Goal: Task Accomplishment & Management: Manage account settings

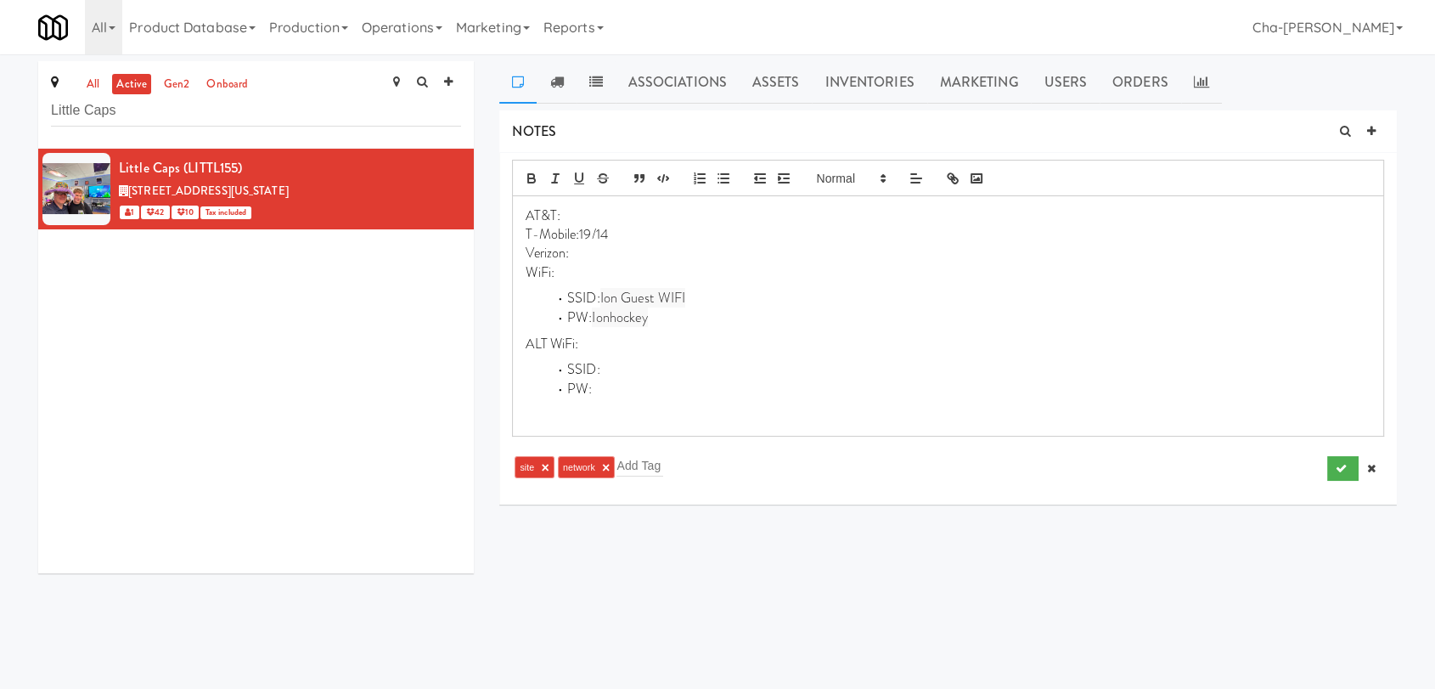
click at [598, 276] on p "WiFi:" at bounding box center [948, 272] width 845 height 19
click at [1332, 469] on button "submit" at bounding box center [1343, 468] width 31 height 25
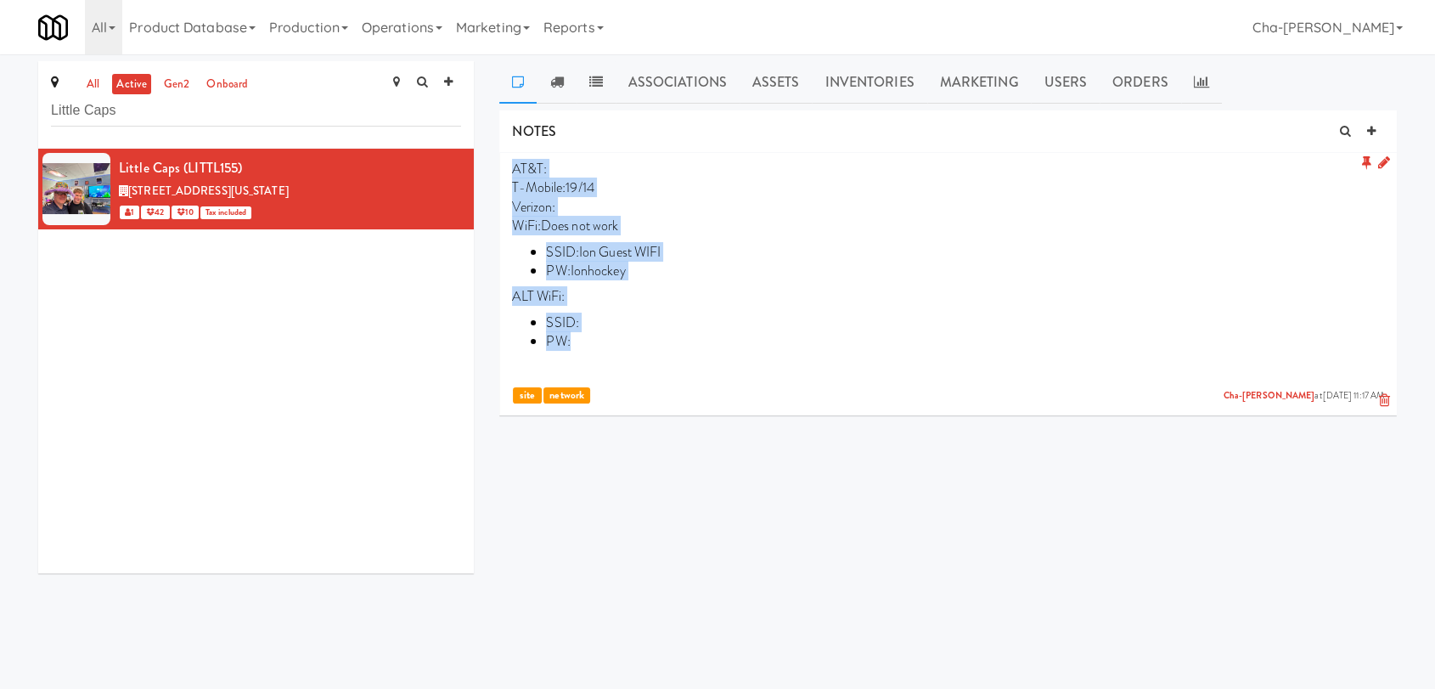
drag, startPoint x: 508, startPoint y: 166, endPoint x: 661, endPoint y: 336, distance: 228.5
click at [661, 336] on li "AT&T: T-Mobile:19/14 Verizon: WiFi:Does not work SSID: Ion Guest WIFI PW: Ionho…" at bounding box center [948, 281] width 898 height 257
copy p "AT&T: T-Mobile:19/14 Verizon: WiFi:Does not work SSID: Ion Guest WIFI PW: Ionho…"
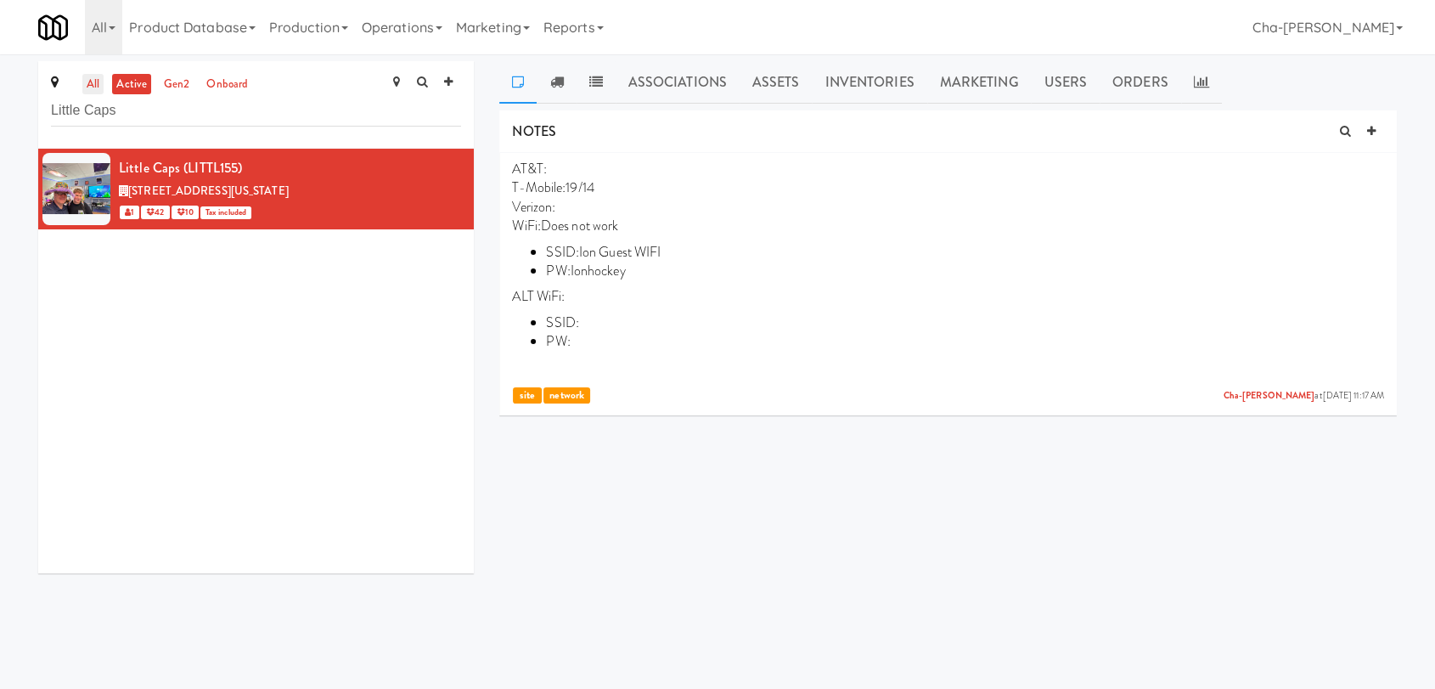
click at [94, 90] on link "all" at bounding box center [92, 84] width 21 height 21
click at [185, 115] on input "Little Caps" at bounding box center [256, 110] width 410 height 31
paste input "[PERSON_NAME]"
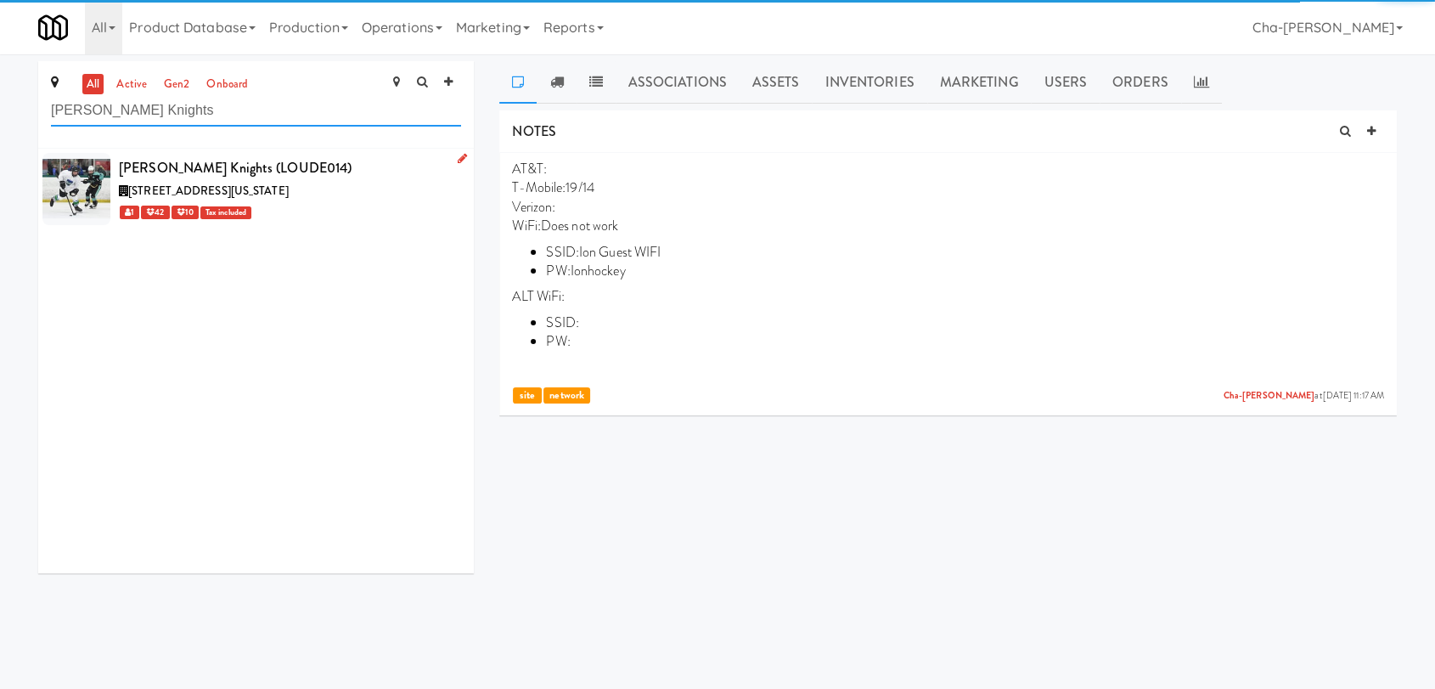
type input "[PERSON_NAME] Knights"
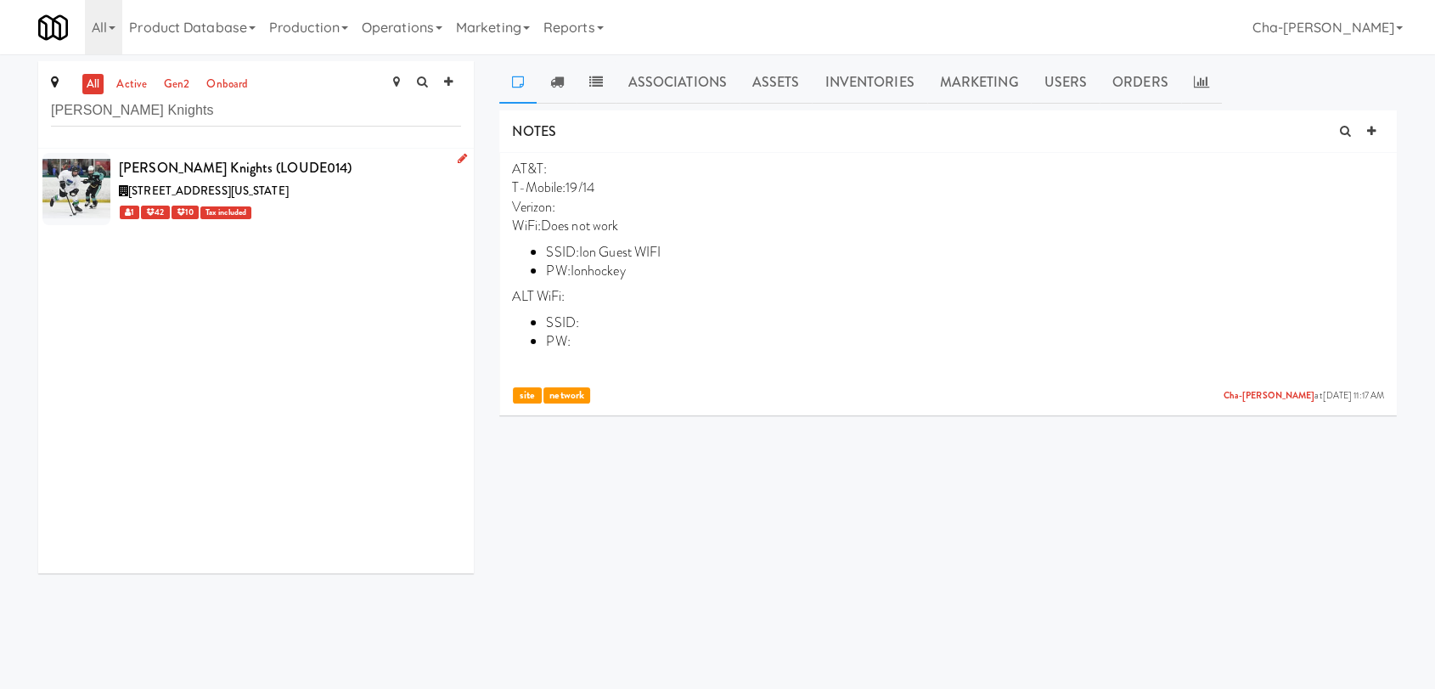
click at [355, 202] on div "1 42 10 Tax included" at bounding box center [290, 211] width 342 height 21
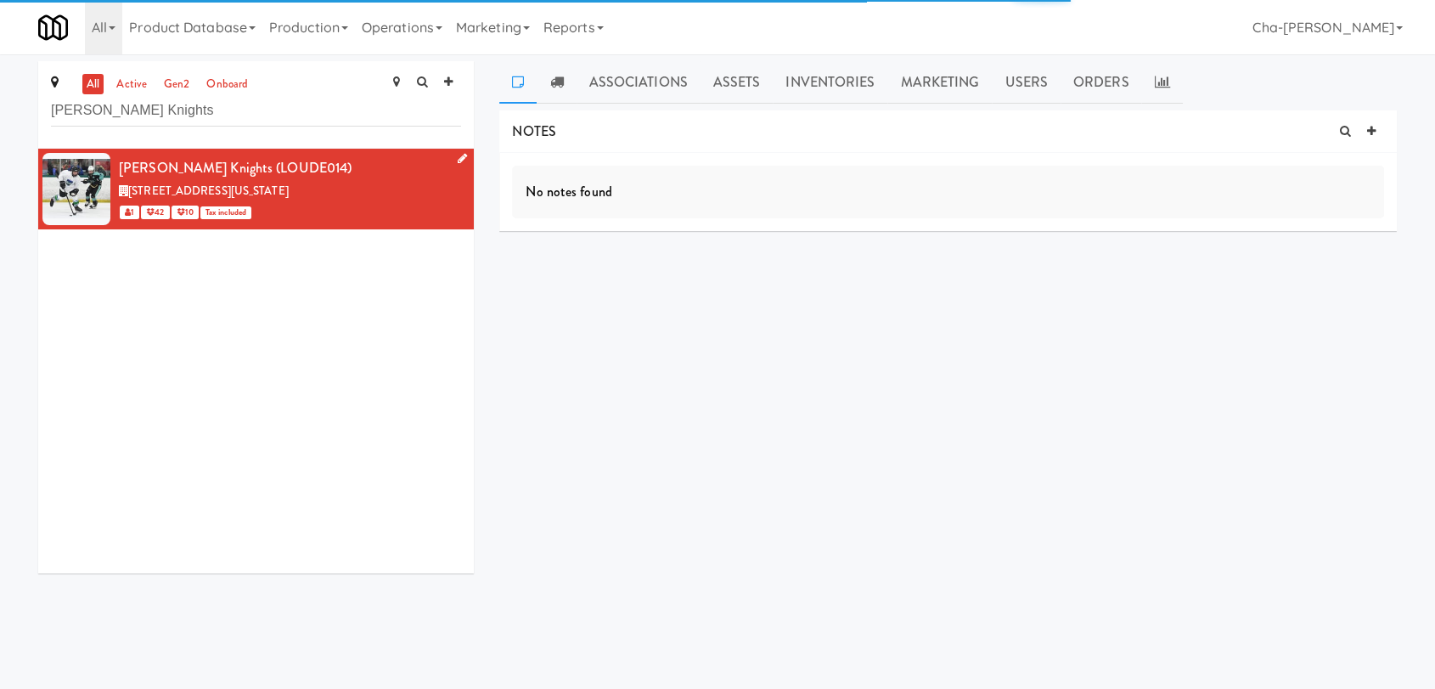
click at [458, 155] on icon at bounding box center [462, 158] width 9 height 11
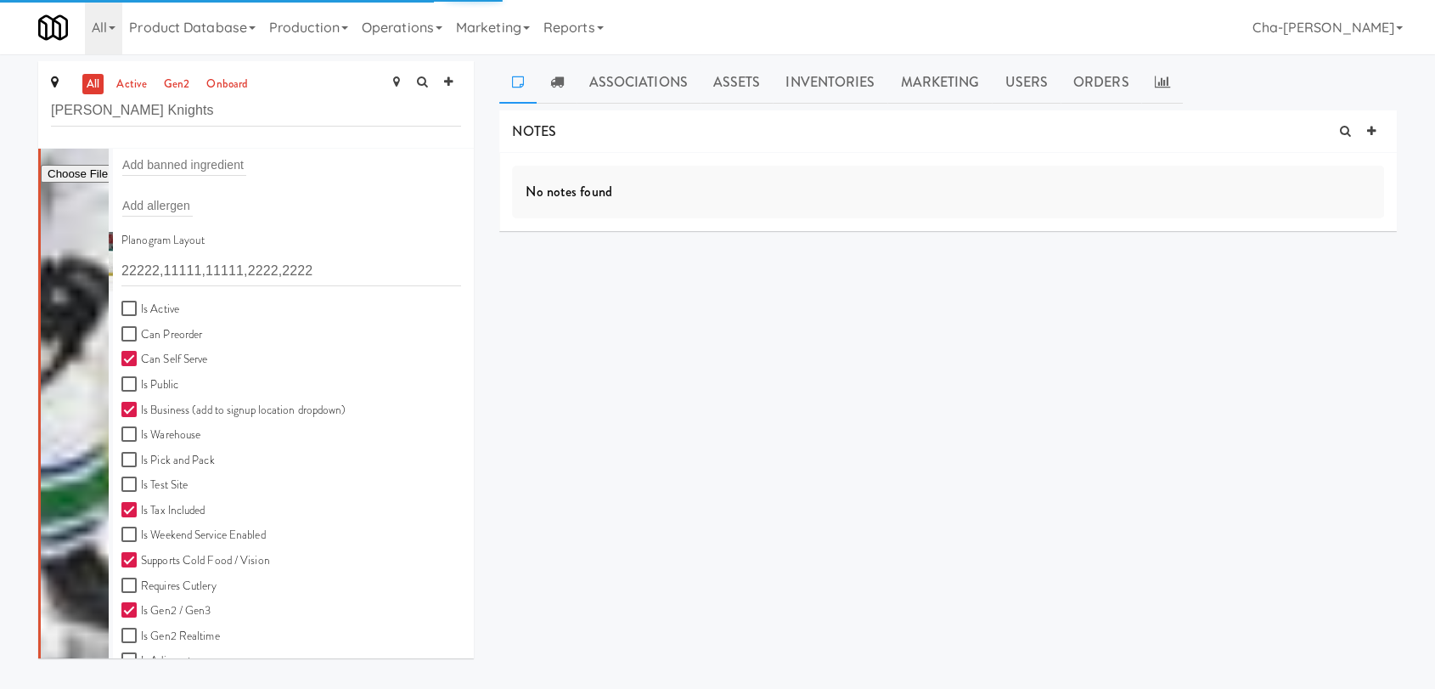
scroll to position [377, 0]
click at [168, 300] on label "Is Active" at bounding box center [150, 306] width 58 height 21
click at [141, 300] on input "Is Active" at bounding box center [131, 307] width 20 height 14
checkbox input "true"
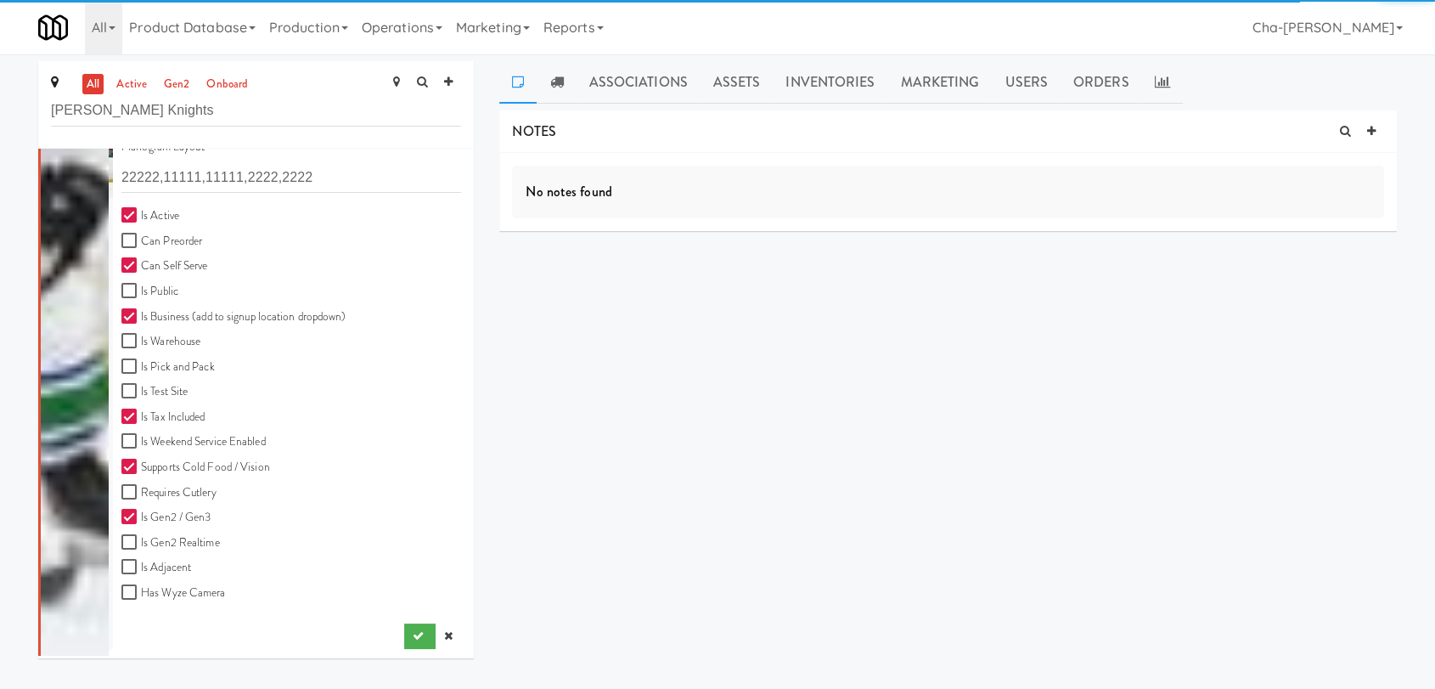
scroll to position [471, 0]
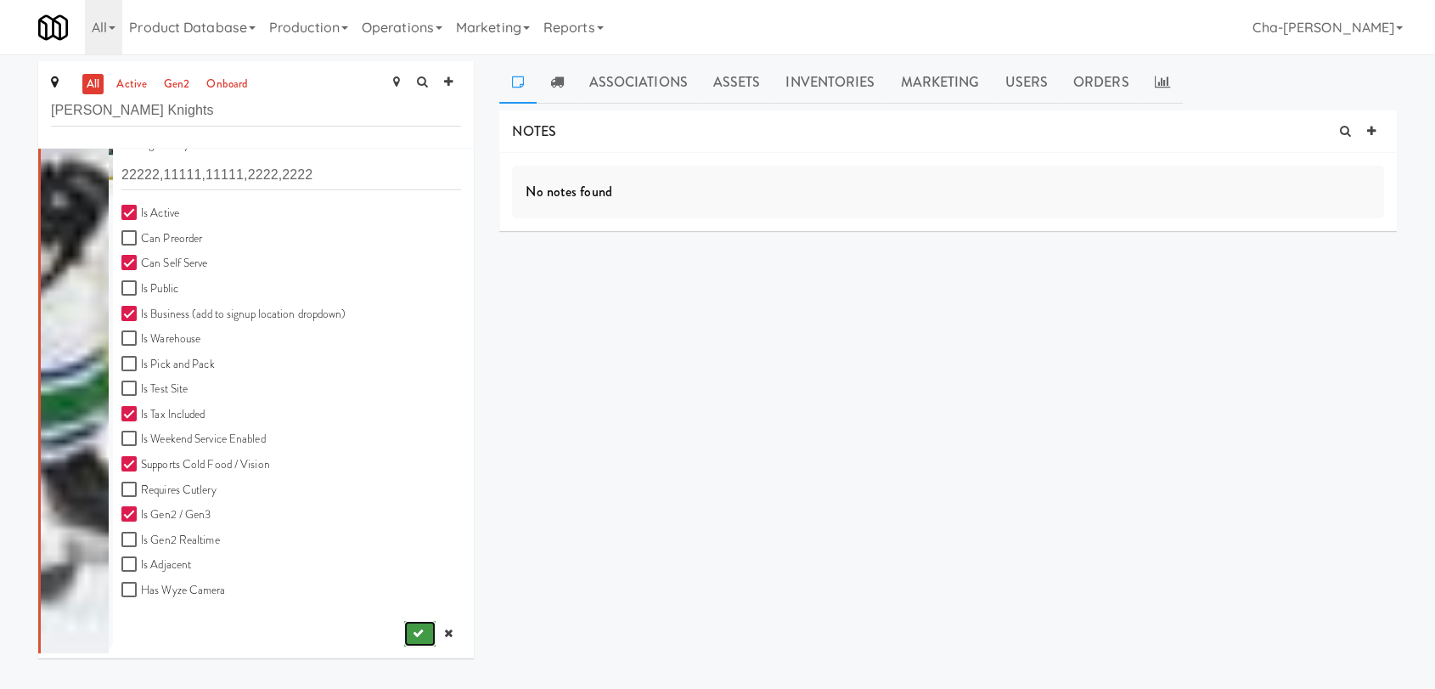
click at [413, 628] on icon "submit" at bounding box center [418, 633] width 11 height 11
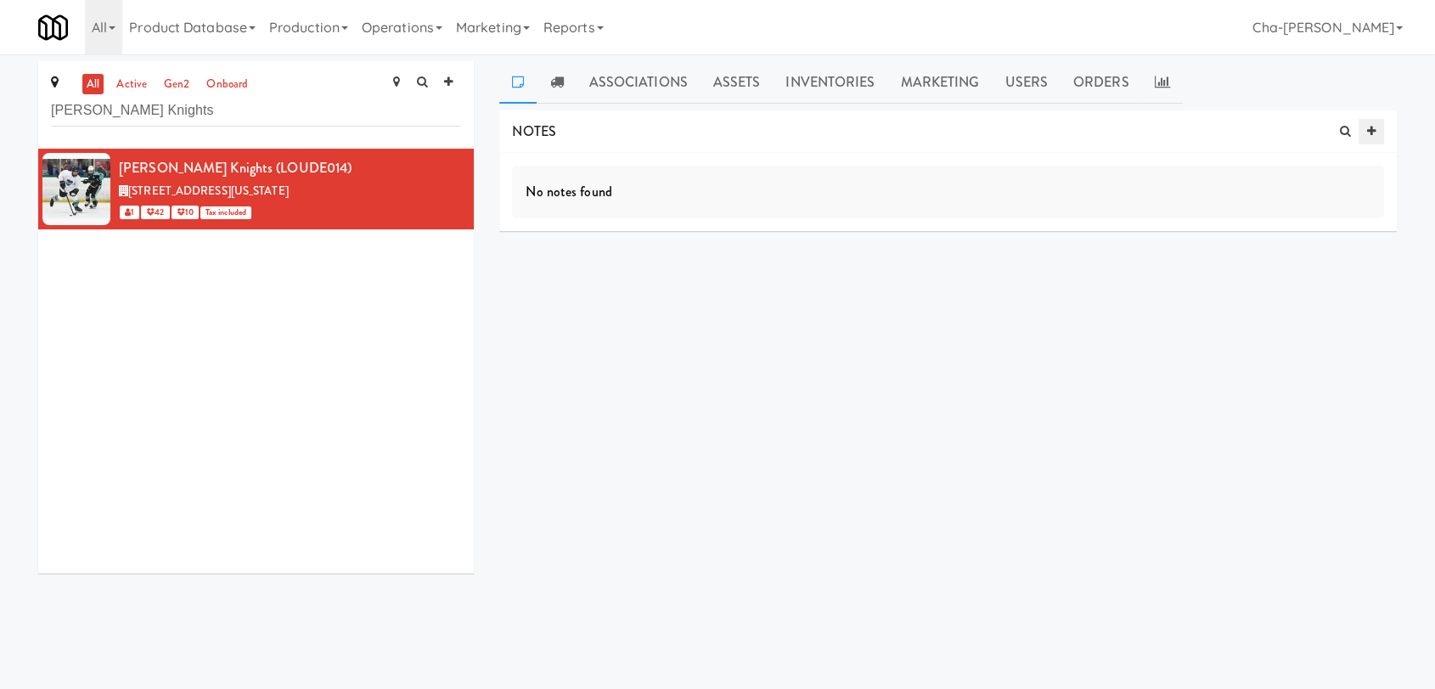
click at [1373, 133] on icon at bounding box center [1371, 131] width 8 height 11
click at [586, 268] on input "text" at bounding box center [579, 265] width 47 height 22
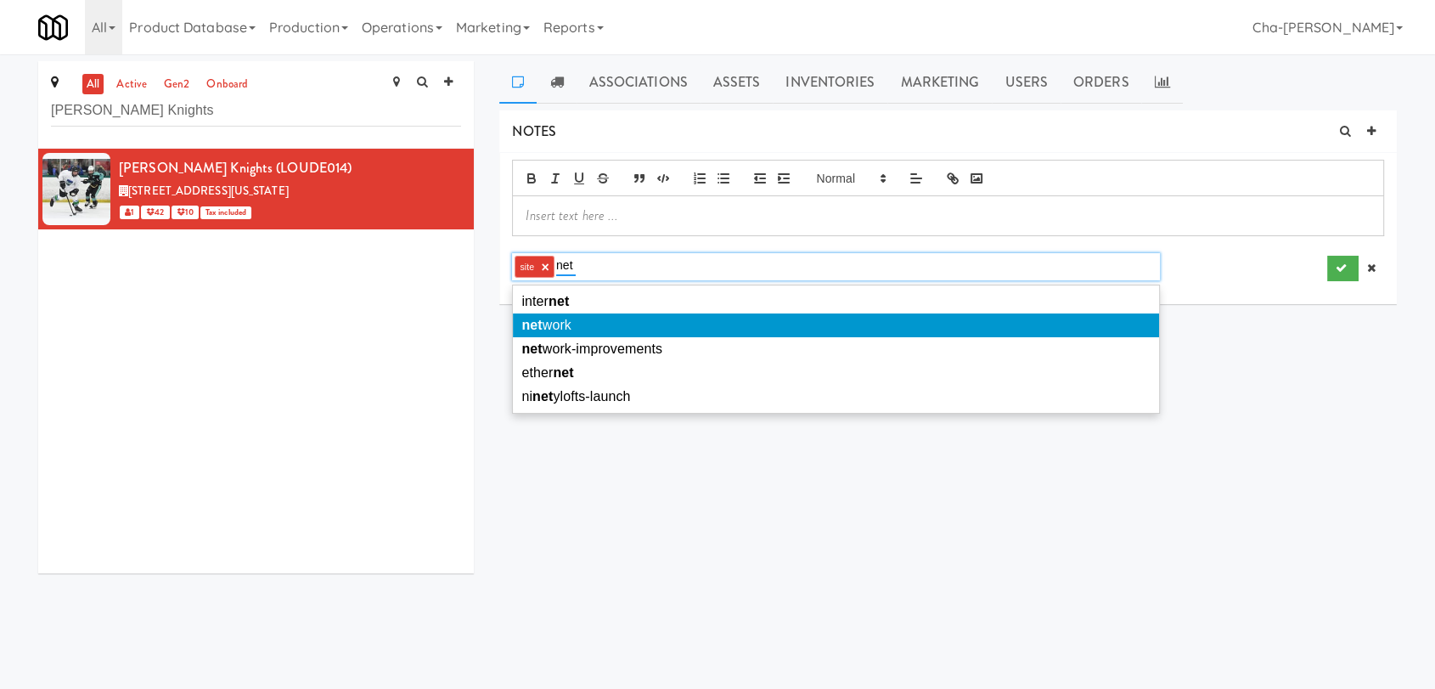
type input "net"
click at [538, 319] on em "net" at bounding box center [532, 325] width 20 height 14
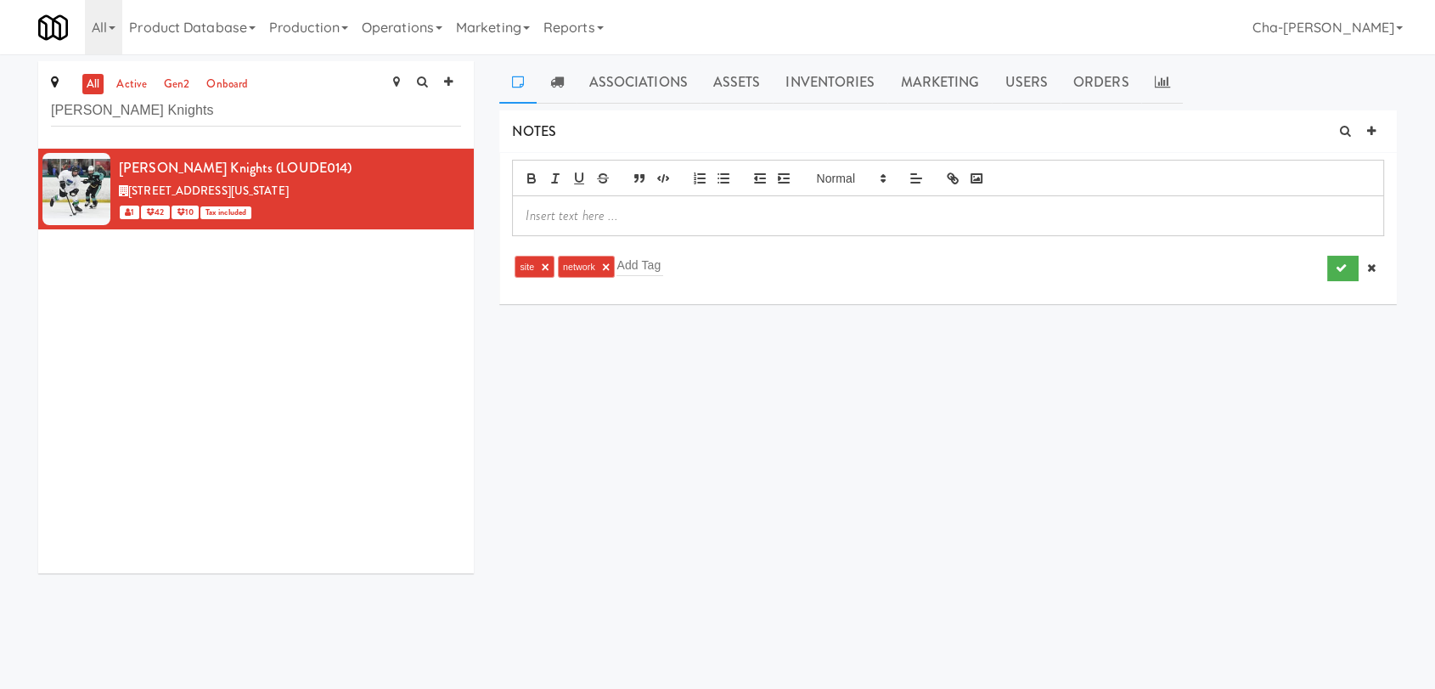
click at [703, 220] on p at bounding box center [948, 215] width 845 height 19
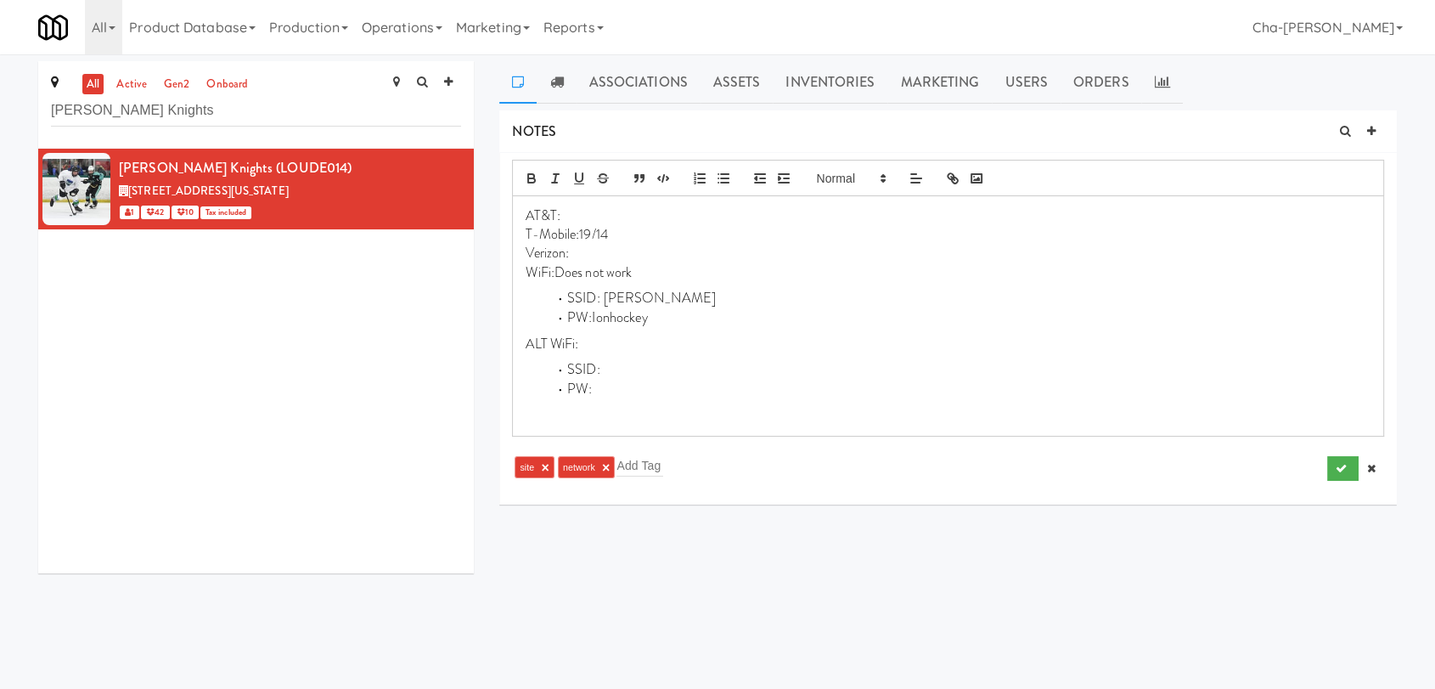
click at [622, 232] on p "T-Mobile:19/14" at bounding box center [948, 234] width 845 height 19
click at [1349, 469] on button "submit" at bounding box center [1343, 468] width 31 height 25
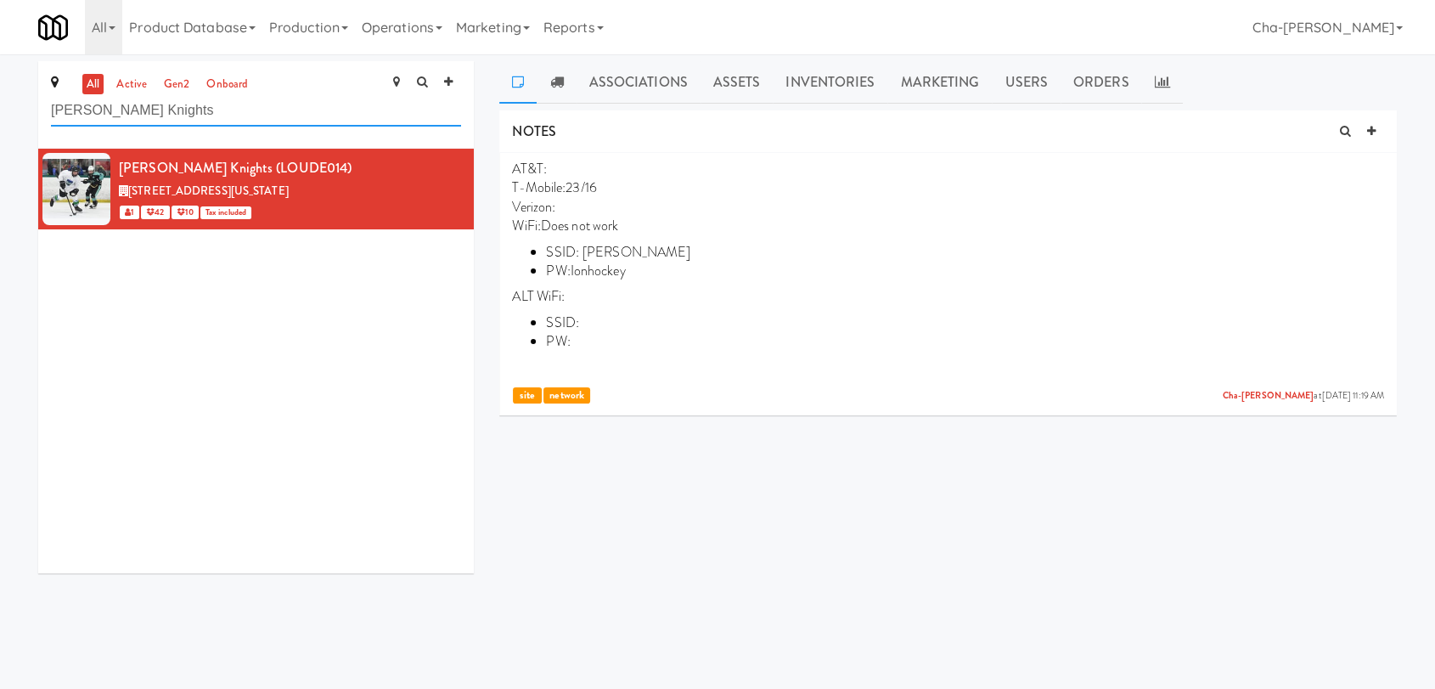
drag, startPoint x: 150, startPoint y: 111, endPoint x: 49, endPoint y: 117, distance: 101.2
click at [49, 117] on div "all active gen2 onboard [PERSON_NAME] Knights" at bounding box center [256, 104] width 436 height 87
click at [407, 21] on link "Operations" at bounding box center [402, 27] width 94 height 54
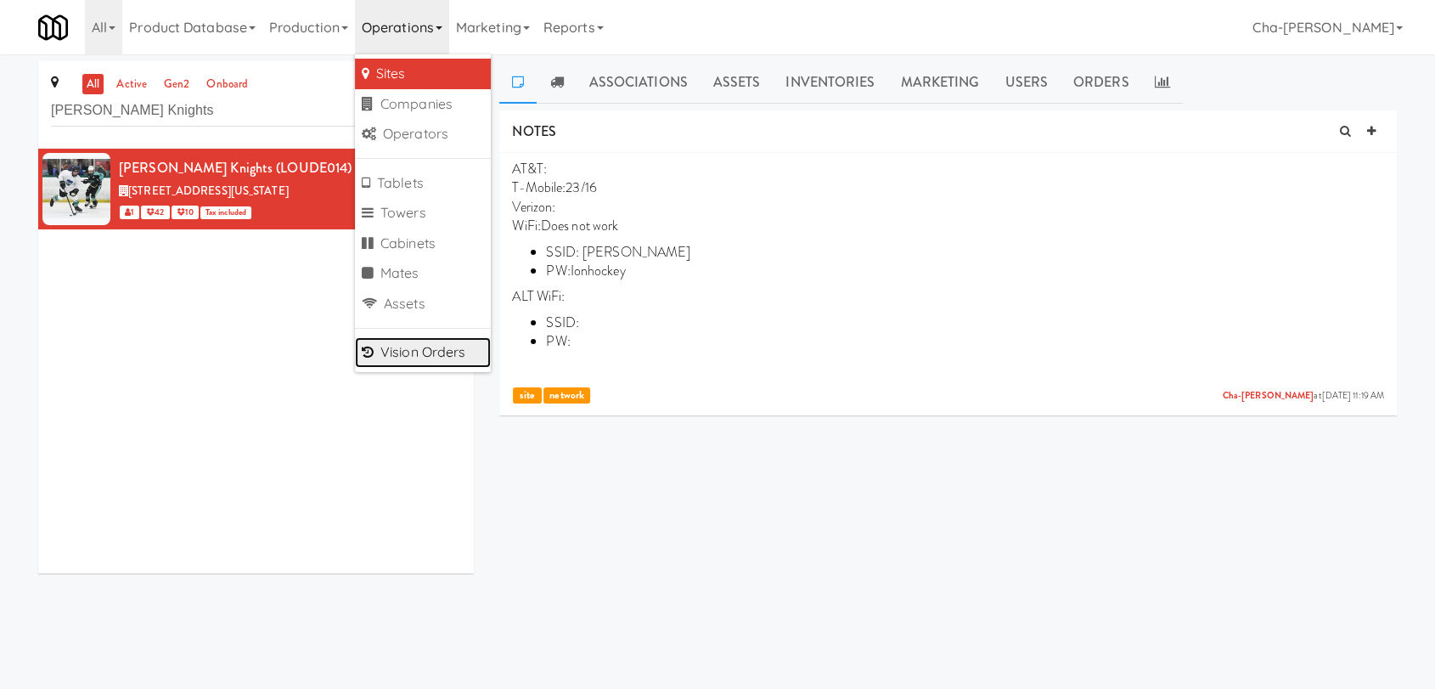
click at [437, 349] on link "Vision Orders" at bounding box center [423, 352] width 136 height 31
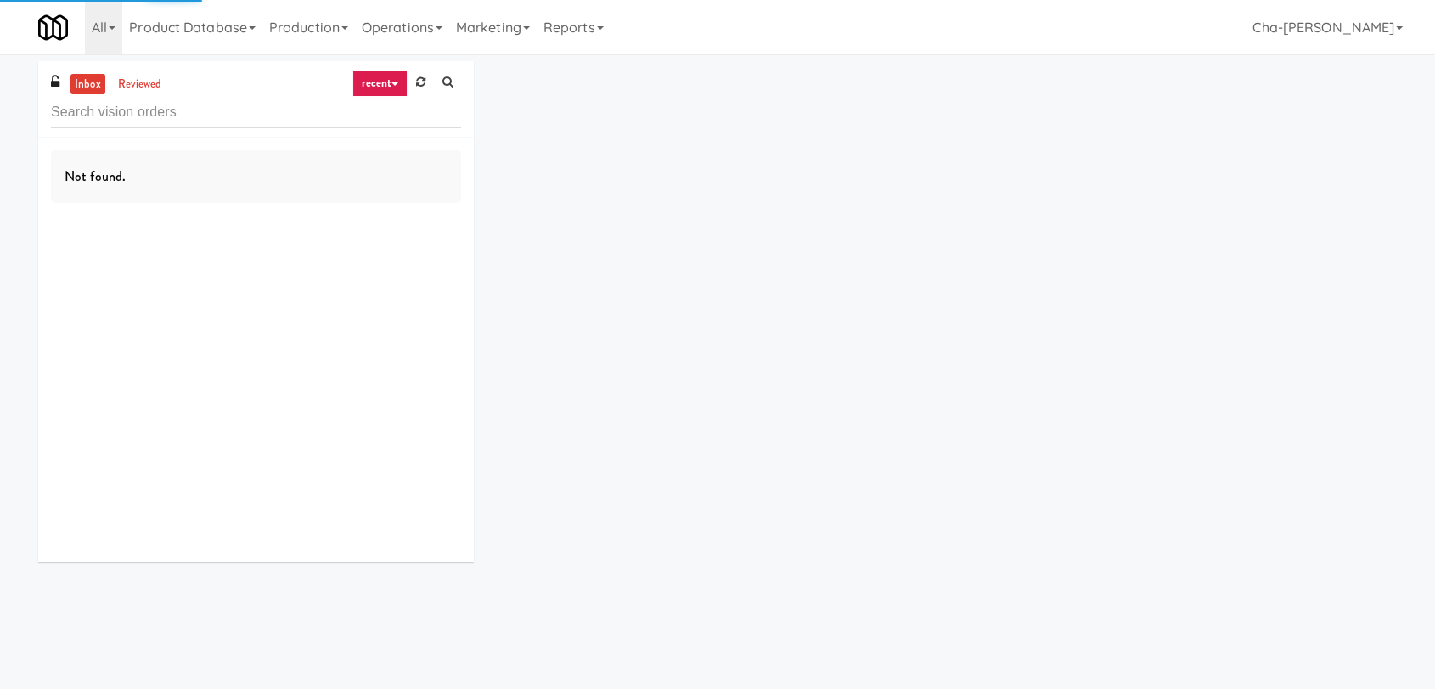
click at [122, 113] on input "text" at bounding box center [256, 112] width 410 height 31
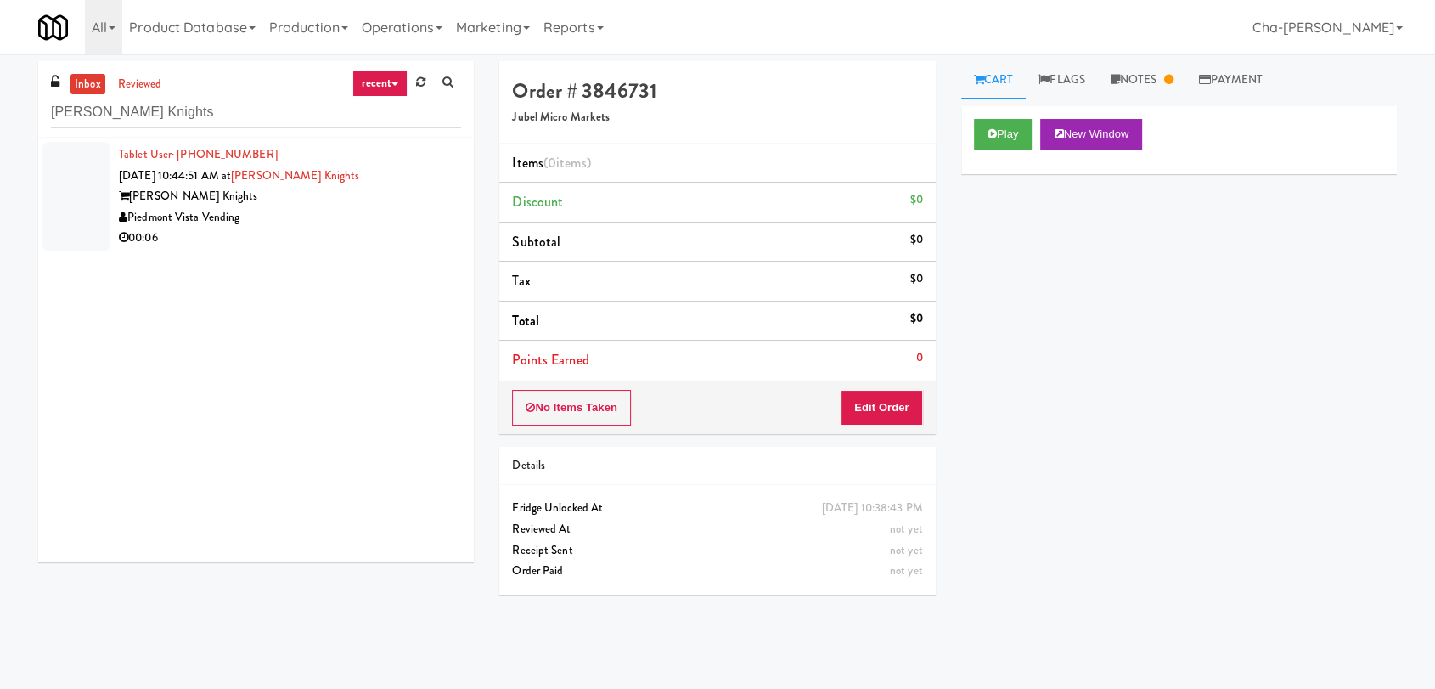
click at [334, 207] on div "Piedmont Vista Vending" at bounding box center [290, 217] width 342 height 21
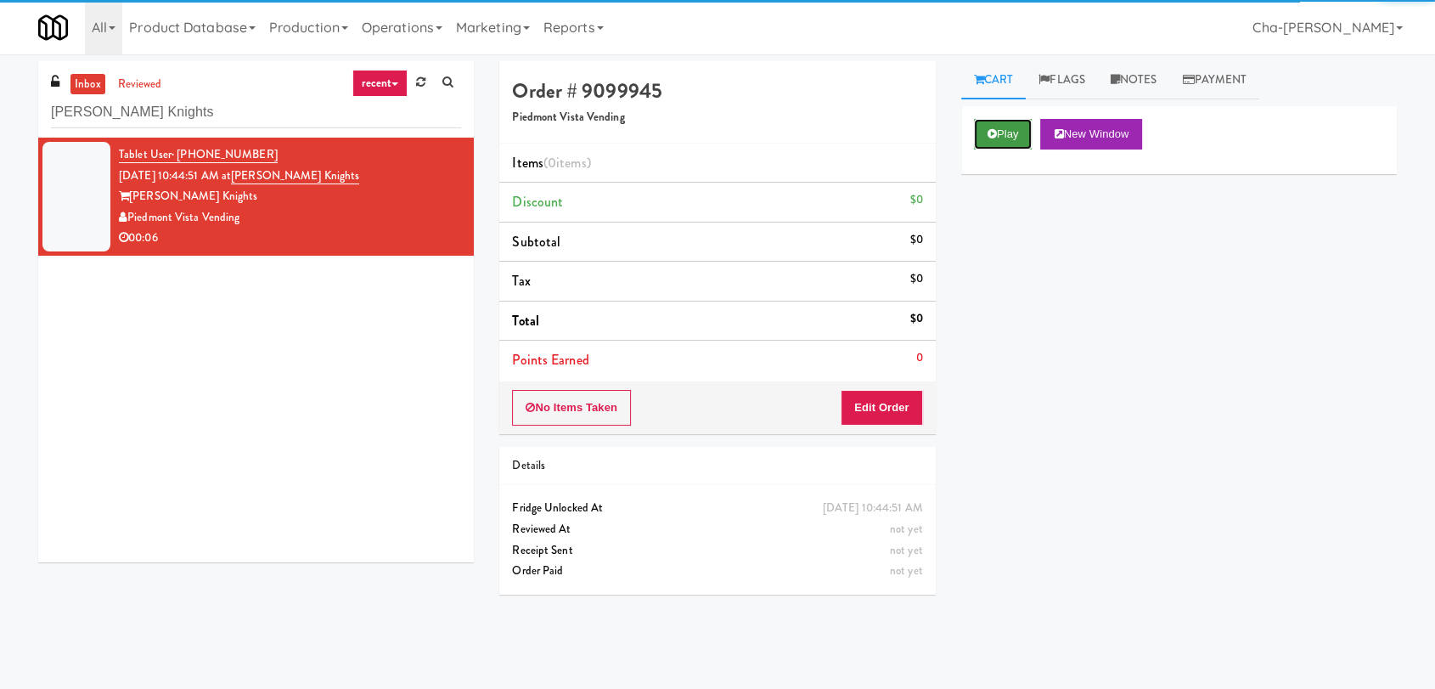
click at [1019, 135] on button "Play" at bounding box center [1003, 134] width 59 height 31
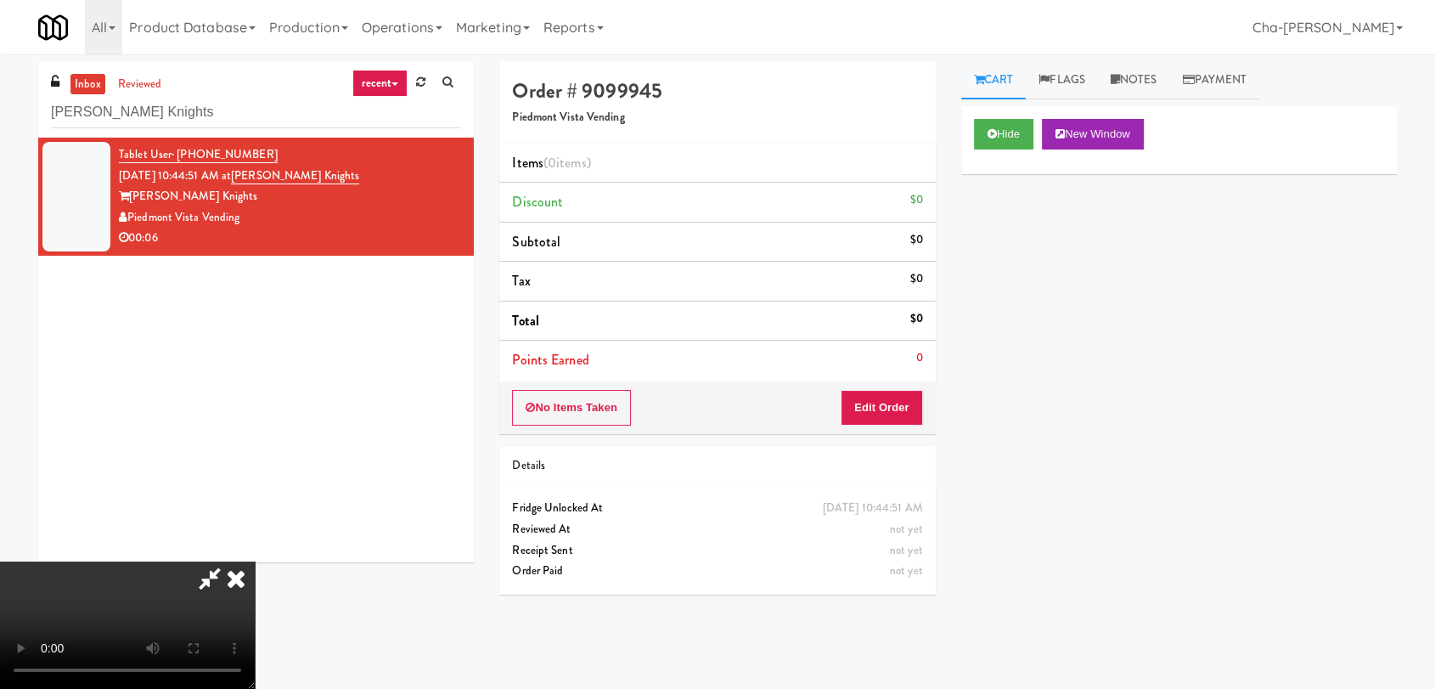
click at [255, 561] on icon at bounding box center [235, 578] width 37 height 34
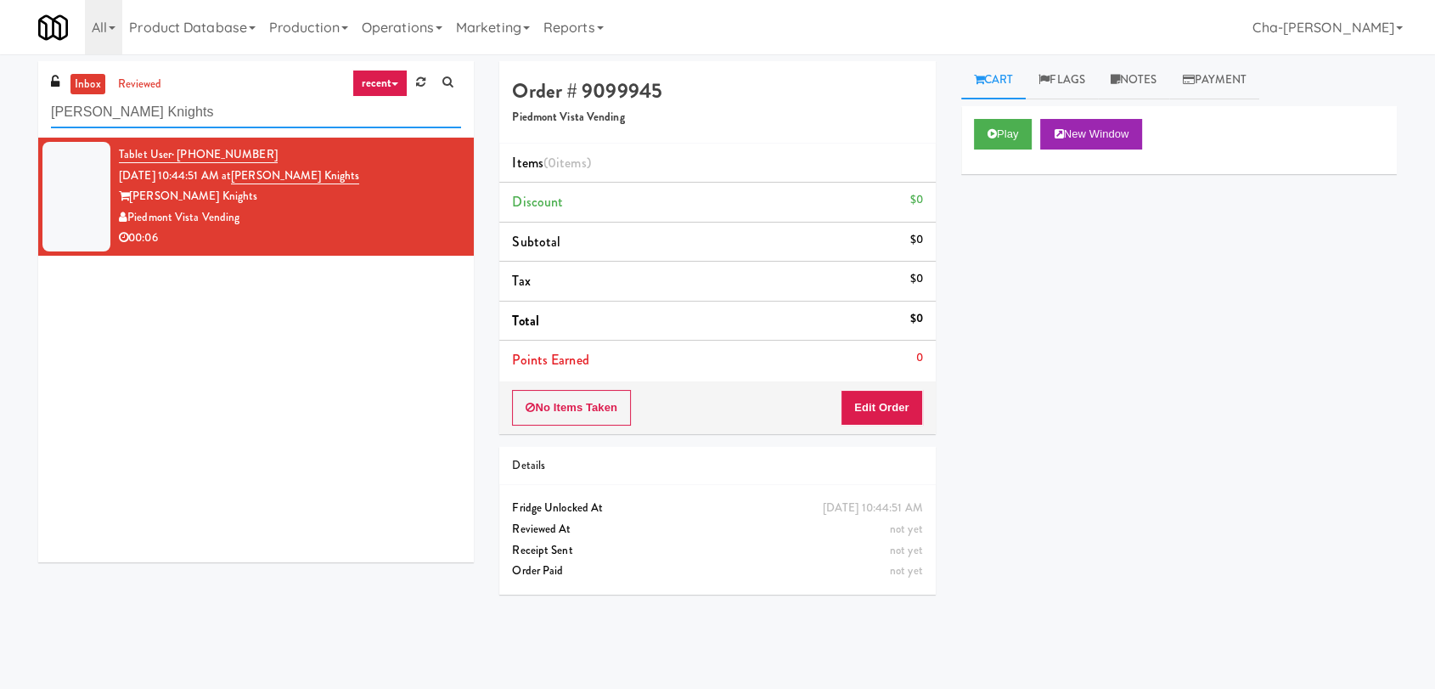
click at [172, 109] on input "[PERSON_NAME] Knights" at bounding box center [256, 112] width 410 height 31
paste input "ittle Cap"
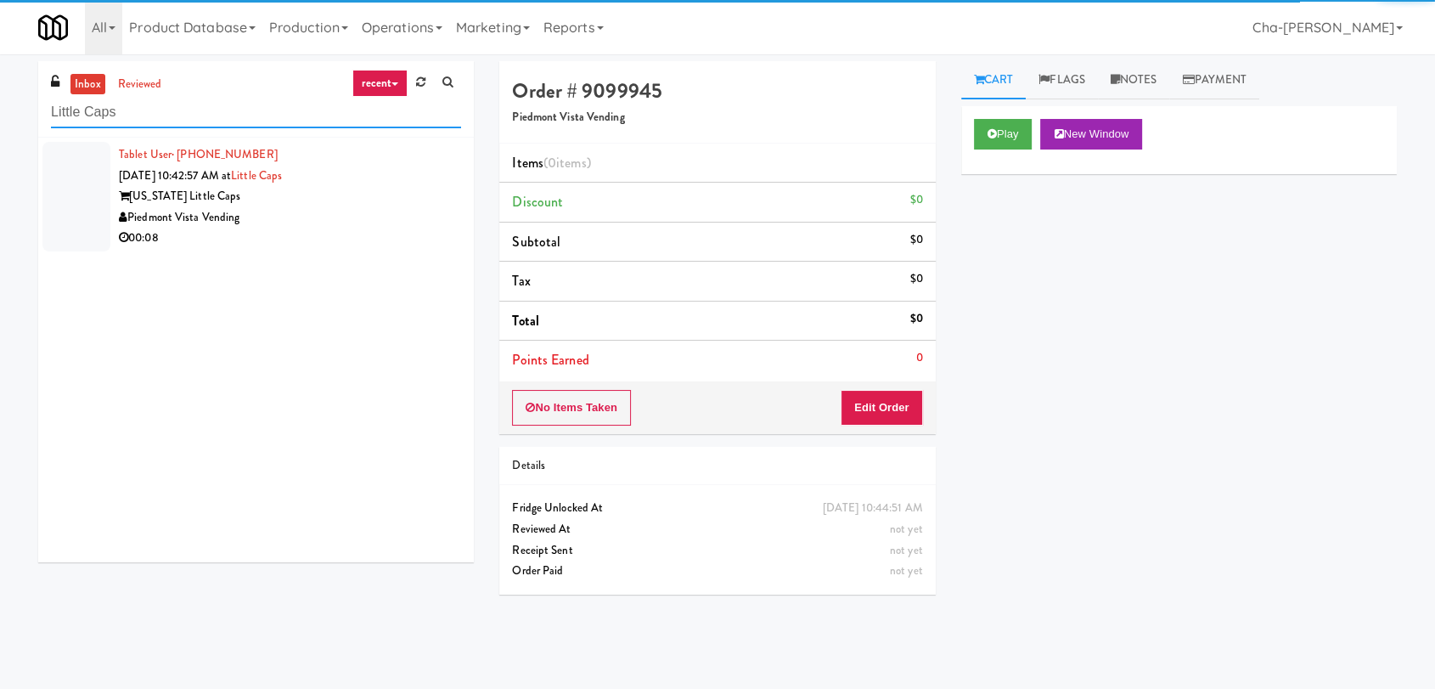
type input "Little Caps"
click at [420, 206] on div "[US_STATE] Little Caps" at bounding box center [290, 196] width 342 height 21
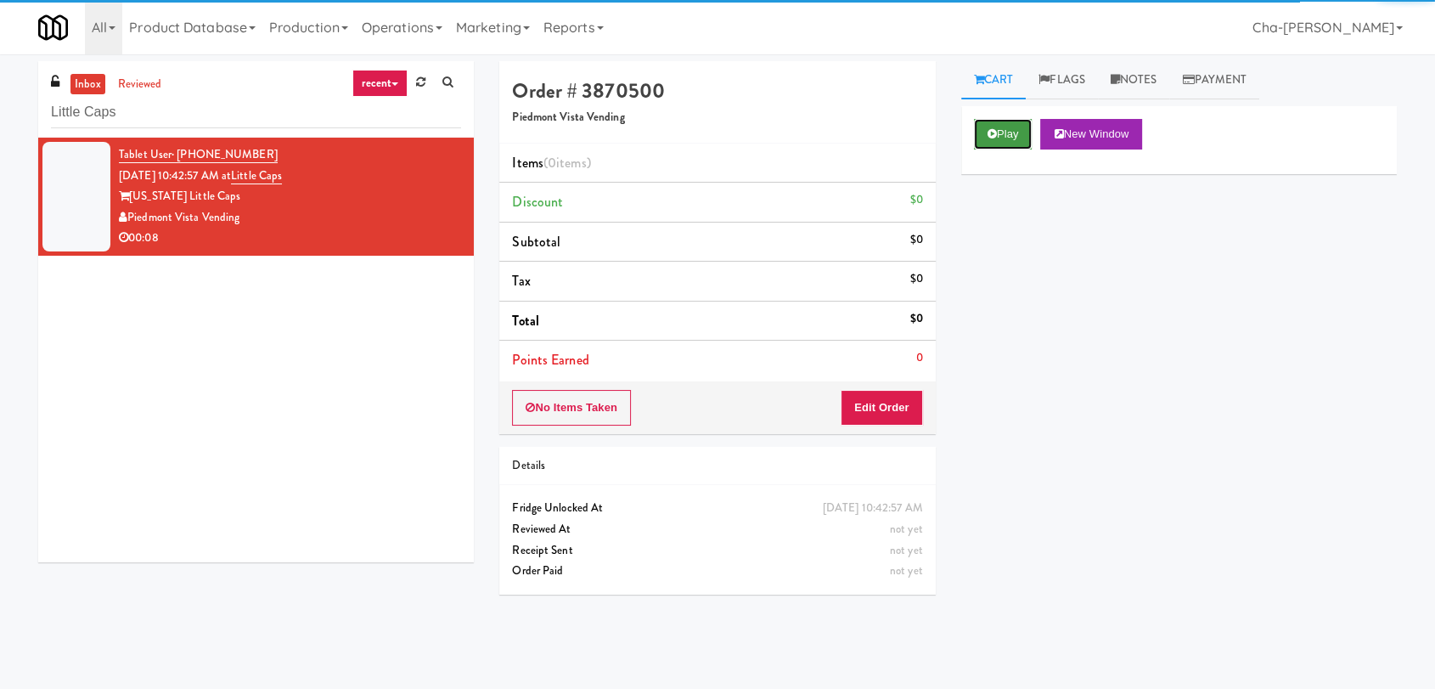
click at [992, 138] on icon at bounding box center [992, 133] width 9 height 11
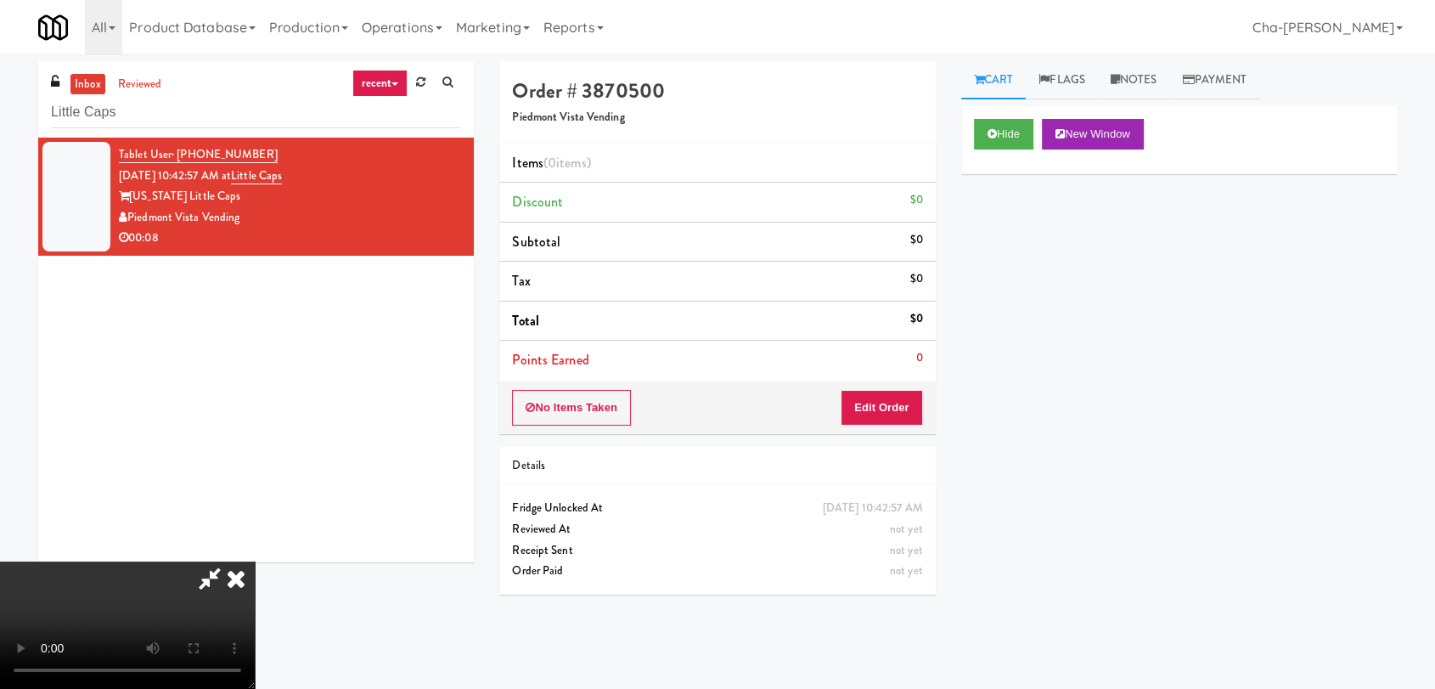
click at [255, 561] on icon at bounding box center [235, 578] width 37 height 34
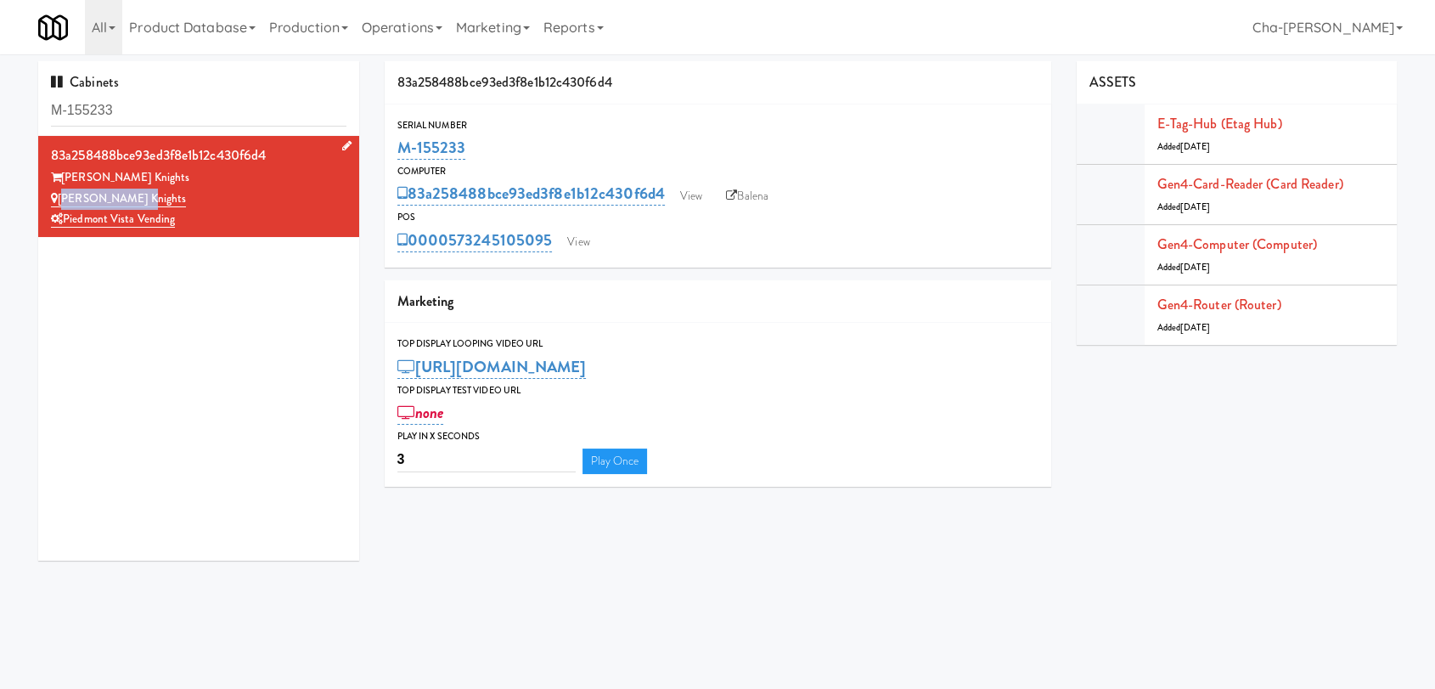
drag, startPoint x: 0, startPoint y: 0, endPoint x: 61, endPoint y: 189, distance: 198.2
click at [61, 189] on div "Louden Knights" at bounding box center [199, 199] width 296 height 21
copy link "Louden Knights"
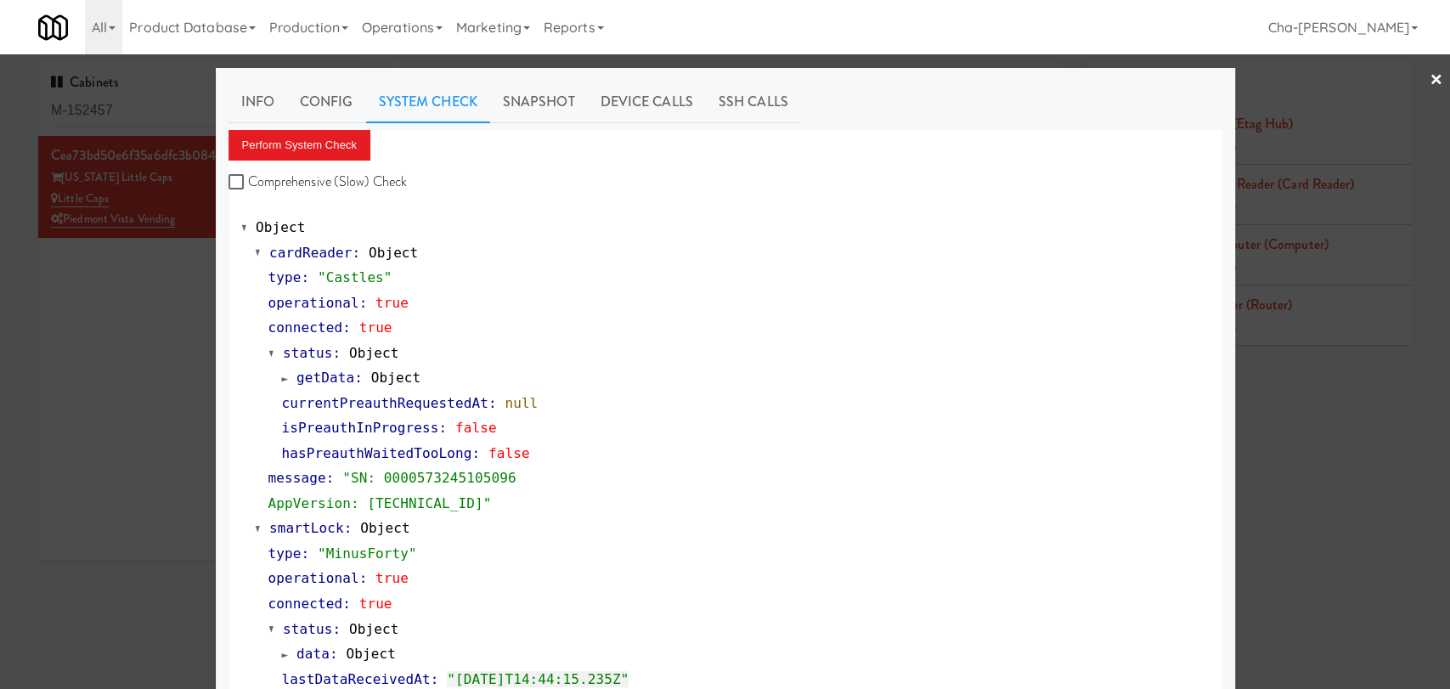
click at [134, 307] on div at bounding box center [725, 344] width 1450 height 689
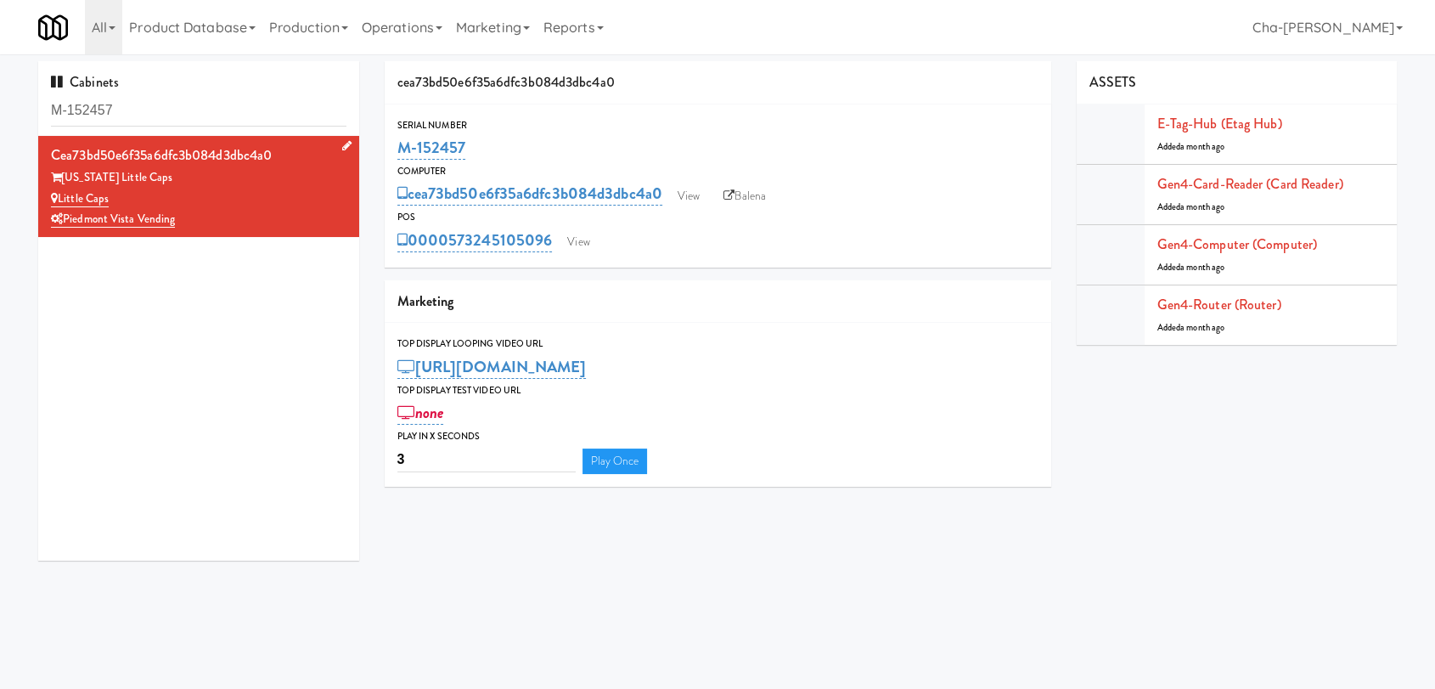
drag, startPoint x: 131, startPoint y: 193, endPoint x: 61, endPoint y: 199, distance: 69.9
click at [61, 199] on div "Little Caps" at bounding box center [199, 199] width 296 height 21
copy link "Little Caps"
